Goal: Information Seeking & Learning: Find specific fact

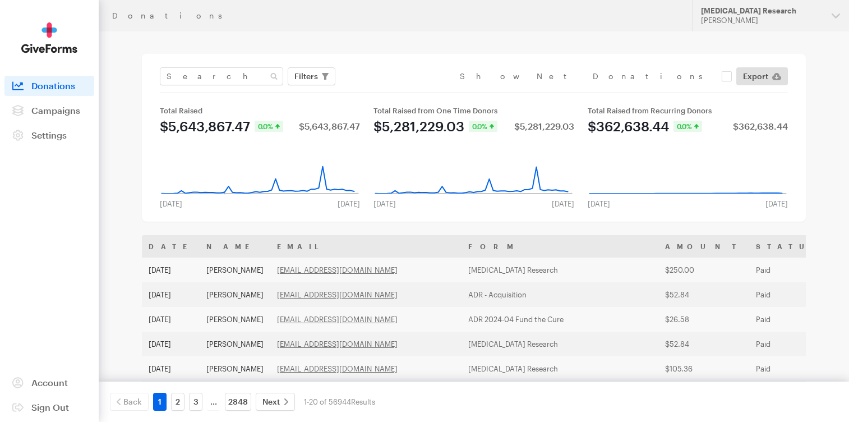
click at [205, 61] on div "Filters Clear Filters Apply Date Jul 25, 2025 - Aug 21, 2025 Forms Default Give…" at bounding box center [474, 138] width 664 height 168
click at [205, 71] on input "text" at bounding box center [221, 76] width 123 height 18
type input "Anne Marie"
click at [391, 91] on button "Apply" at bounding box center [409, 100] width 36 height 18
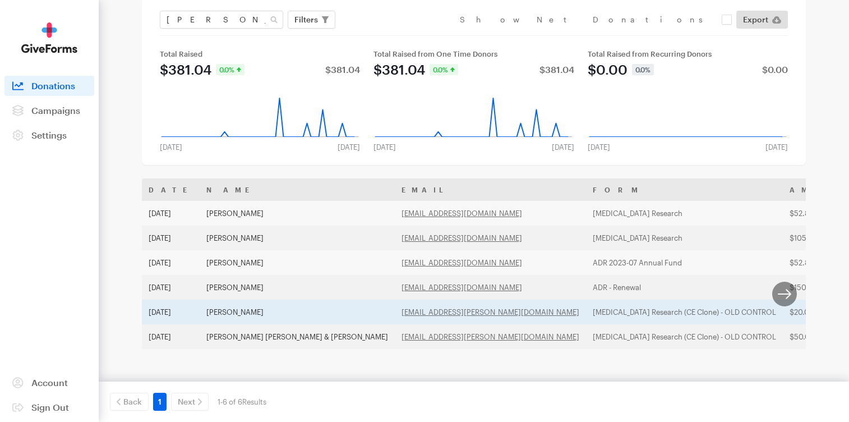
scroll to position [53, 0]
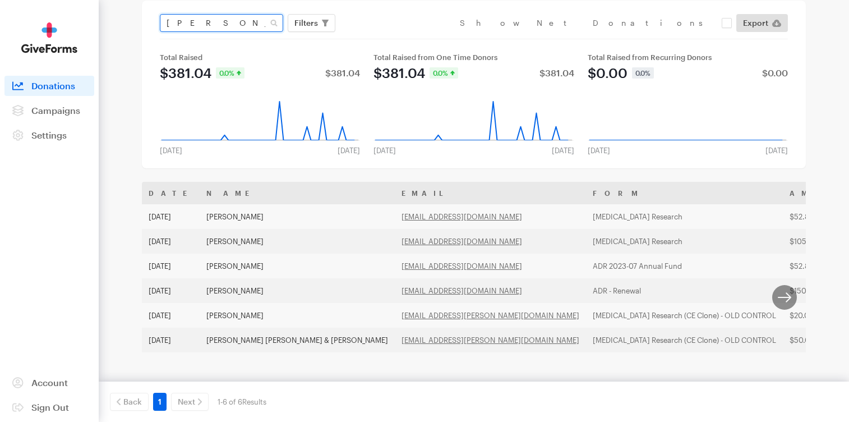
click at [208, 29] on input "Anne Marie" at bounding box center [221, 23] width 123 height 18
type input "kratchik"
click at [391, 38] on button "Apply" at bounding box center [409, 47] width 36 height 18
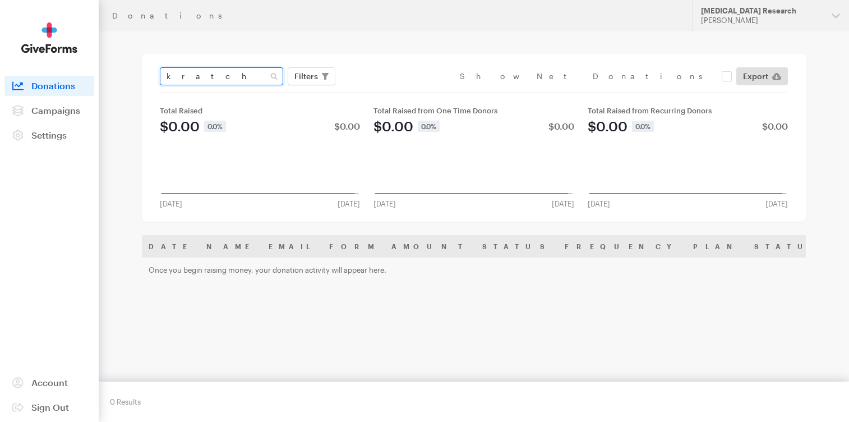
click at [178, 77] on input "kratchik" at bounding box center [221, 76] width 123 height 18
type input "kretchik"
click at [391, 91] on button "Apply" at bounding box center [409, 100] width 36 height 18
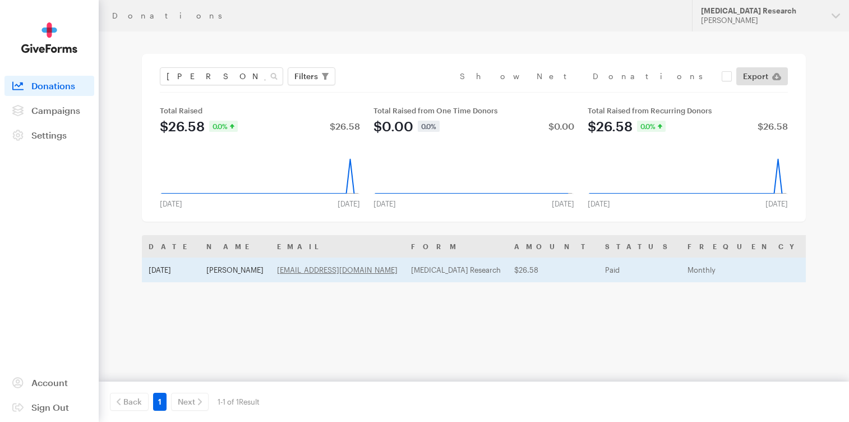
click at [240, 274] on td "Ann Marie Kretchik" at bounding box center [235, 269] width 71 height 25
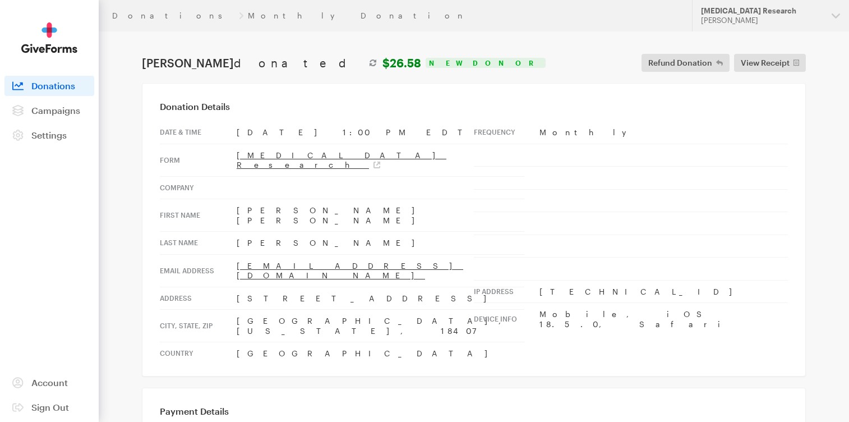
click at [559, 132] on td "Monthly" at bounding box center [664, 132] width 248 height 22
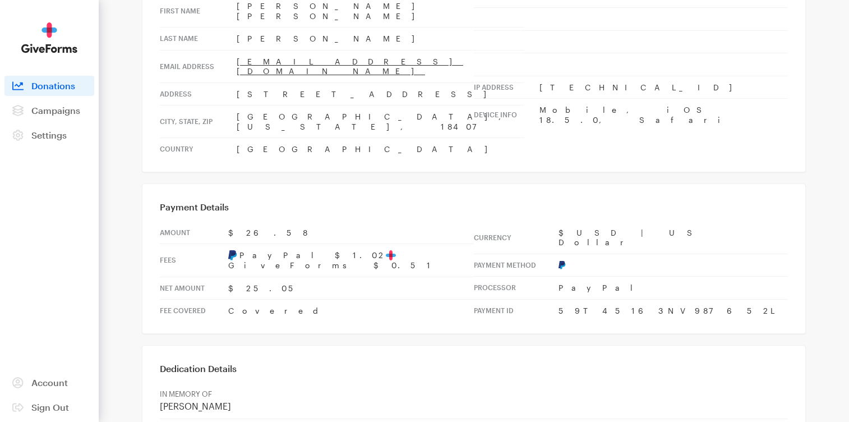
scroll to position [195, 0]
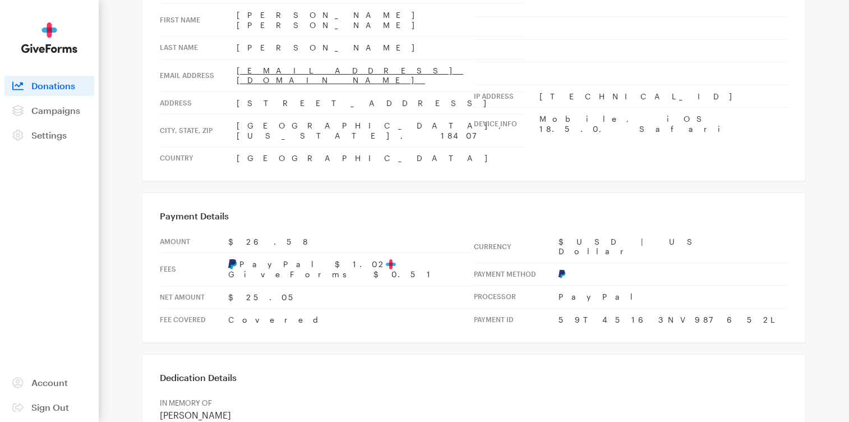
click at [590, 308] on td "59T45163NV987652L" at bounding box center [673, 319] width 229 height 22
copy td "59T45163NV987652L"
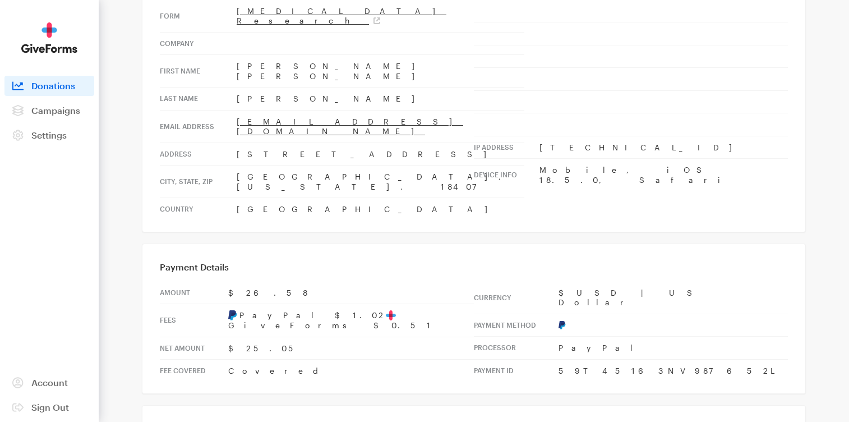
scroll to position [139, 0]
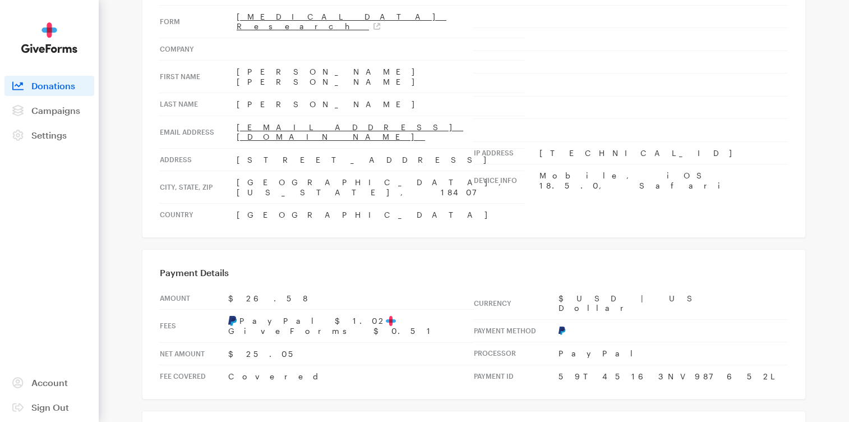
drag, startPoint x: 340, startPoint y: 111, endPoint x: 233, endPoint y: 107, distance: 107.2
click at [233, 116] on tr "Email address akretchik@yahoo.com" at bounding box center [342, 132] width 365 height 33
copy tr "akretchik@yahoo.com"
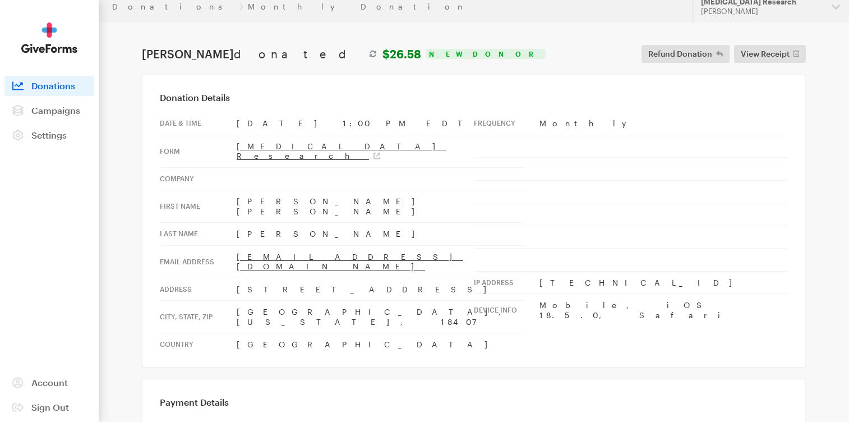
scroll to position [0, 0]
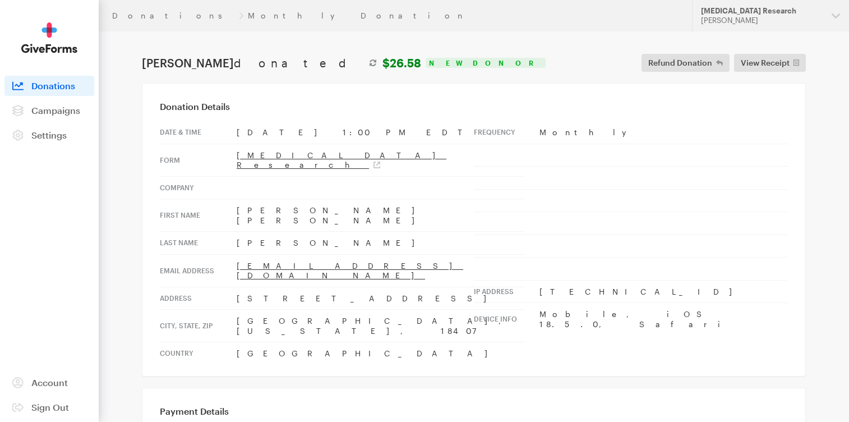
click at [384, 153] on td "[MEDICAL_DATA] Research" at bounding box center [381, 160] width 288 height 33
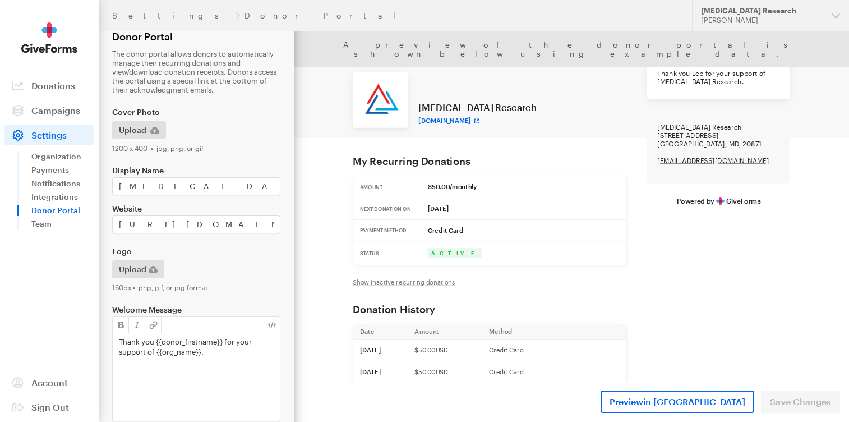
scroll to position [13, 0]
click at [701, 395] on span "Preview in [GEOGRAPHIC_DATA]" at bounding box center [678, 401] width 136 height 13
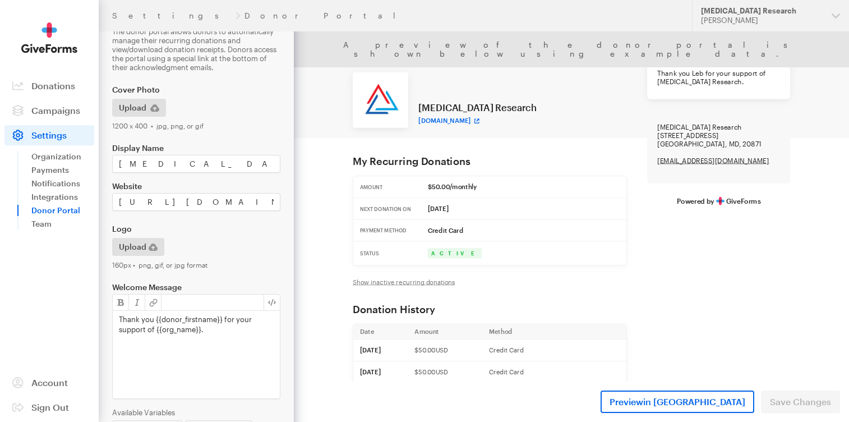
scroll to position [35, 0]
